Goal: Task Accomplishment & Management: Complete application form

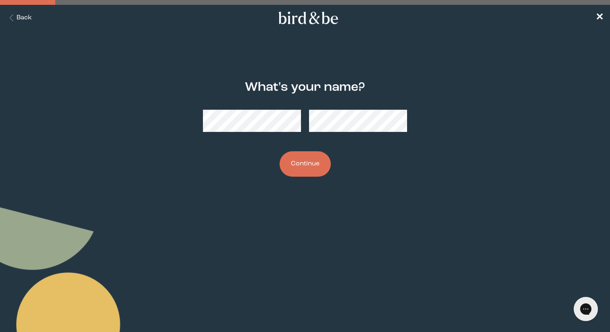
click at [317, 158] on button "Continue" at bounding box center [304, 163] width 51 height 25
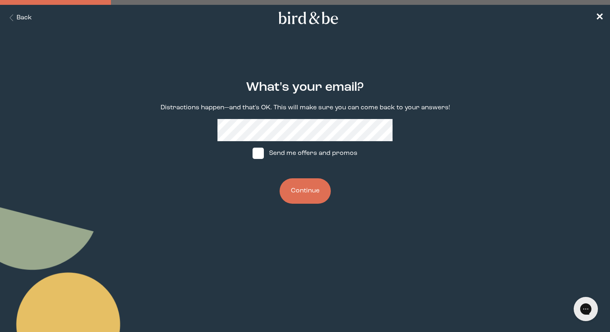
click at [257, 155] on span at bounding box center [257, 153] width 11 height 11
click at [252, 154] on input "Send me offers and promos" at bounding box center [252, 153] width 0 height 0
checkbox input "true"
click at [304, 187] on button "Continue" at bounding box center [304, 190] width 51 height 25
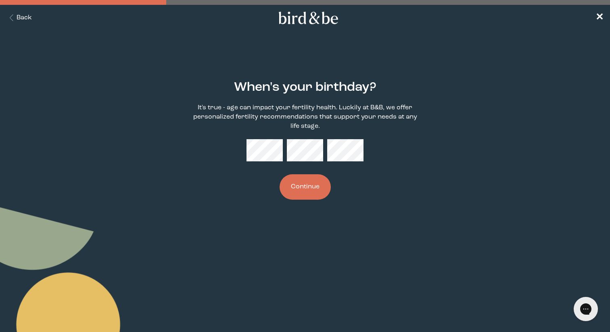
click at [315, 187] on button "Continue" at bounding box center [304, 186] width 51 height 25
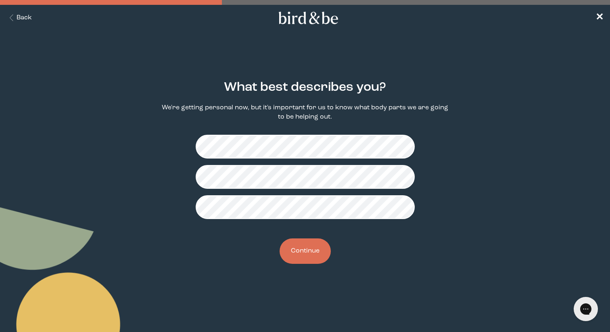
click at [302, 252] on button "Continue" at bounding box center [304, 250] width 51 height 25
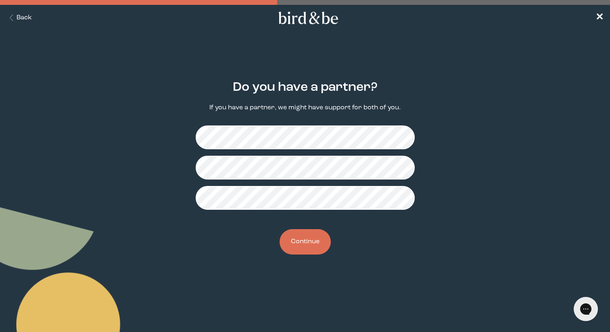
click at [311, 244] on button "Continue" at bounding box center [304, 241] width 51 height 25
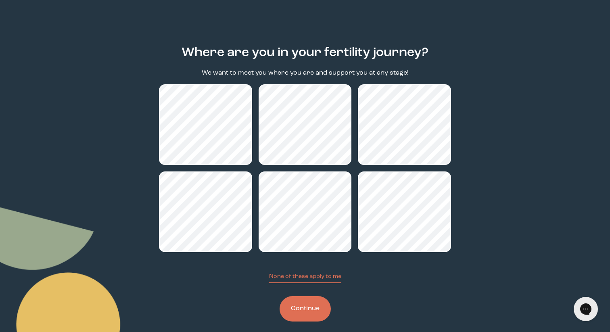
scroll to position [44, 0]
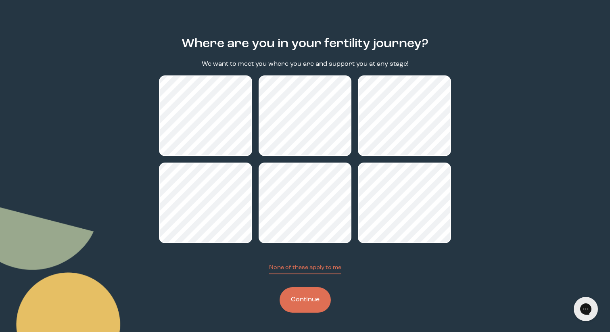
click at [308, 302] on button "Continue" at bounding box center [304, 299] width 51 height 25
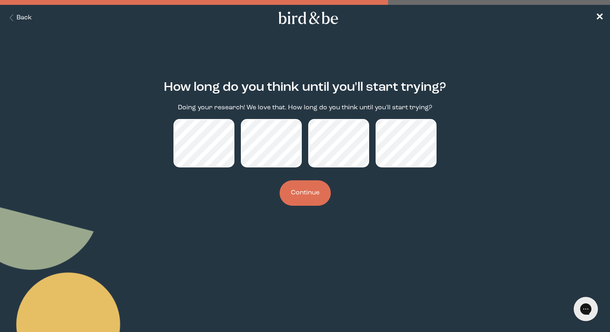
click at [310, 196] on button "Continue" at bounding box center [304, 192] width 51 height 25
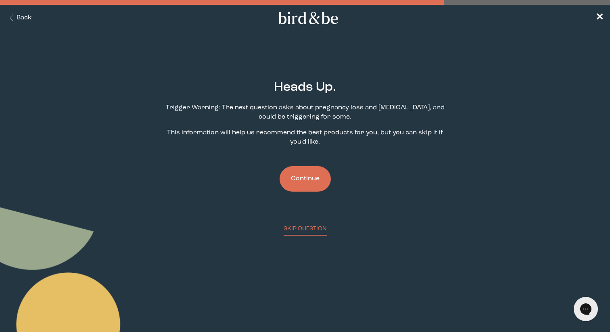
click at [315, 184] on button "Continue" at bounding box center [304, 178] width 51 height 25
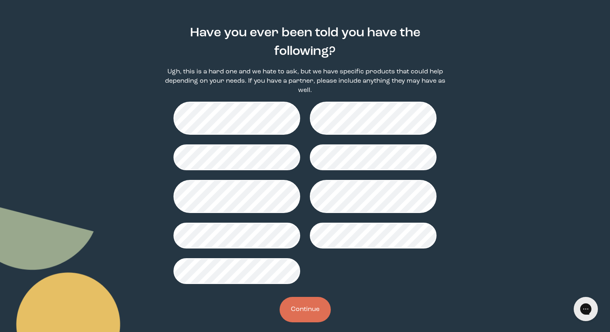
scroll to position [64, 0]
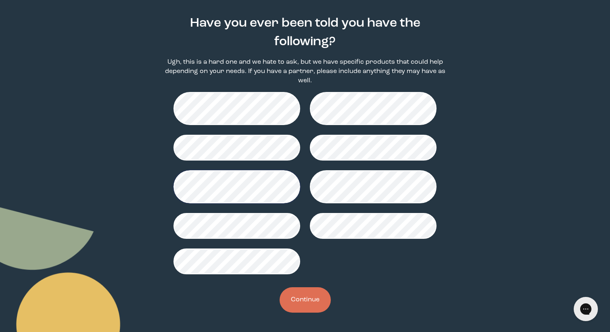
click at [307, 299] on button "Continue" at bounding box center [304, 299] width 51 height 25
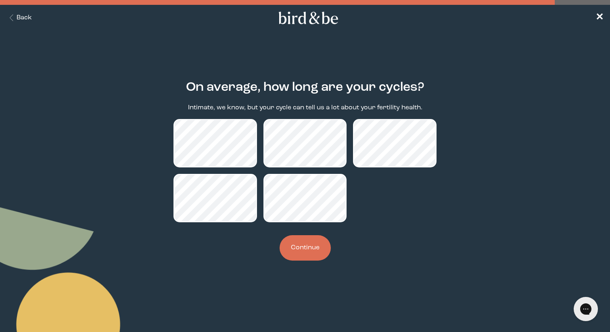
click at [308, 254] on button "Continue" at bounding box center [304, 247] width 51 height 25
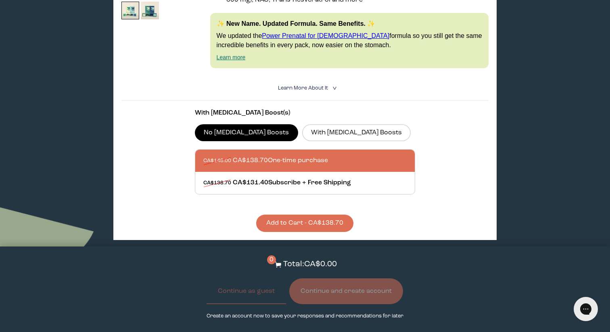
scroll to position [233, 0]
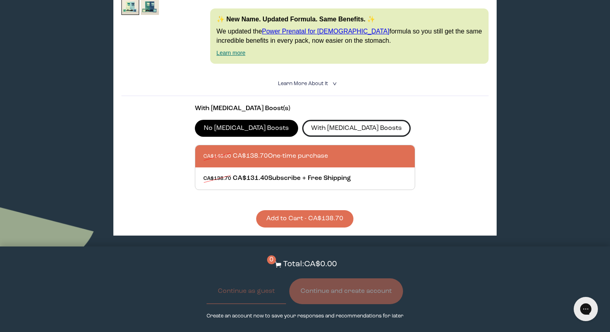
click at [315, 129] on label "With [MEDICAL_DATA] Boosts" at bounding box center [356, 128] width 109 height 17
click at [0, 0] on input "With [MEDICAL_DATA] Boosts" at bounding box center [0, 0] width 0 height 0
click at [255, 127] on label "No [MEDICAL_DATA] Boosts" at bounding box center [246, 128] width 103 height 17
click at [0, 0] on input "No [MEDICAL_DATA] Boosts" at bounding box center [0, 0] width 0 height 0
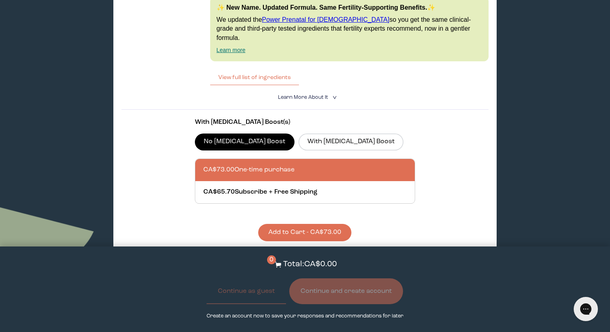
scroll to position [1687, 0]
